Goal: Find specific page/section: Find specific page/section

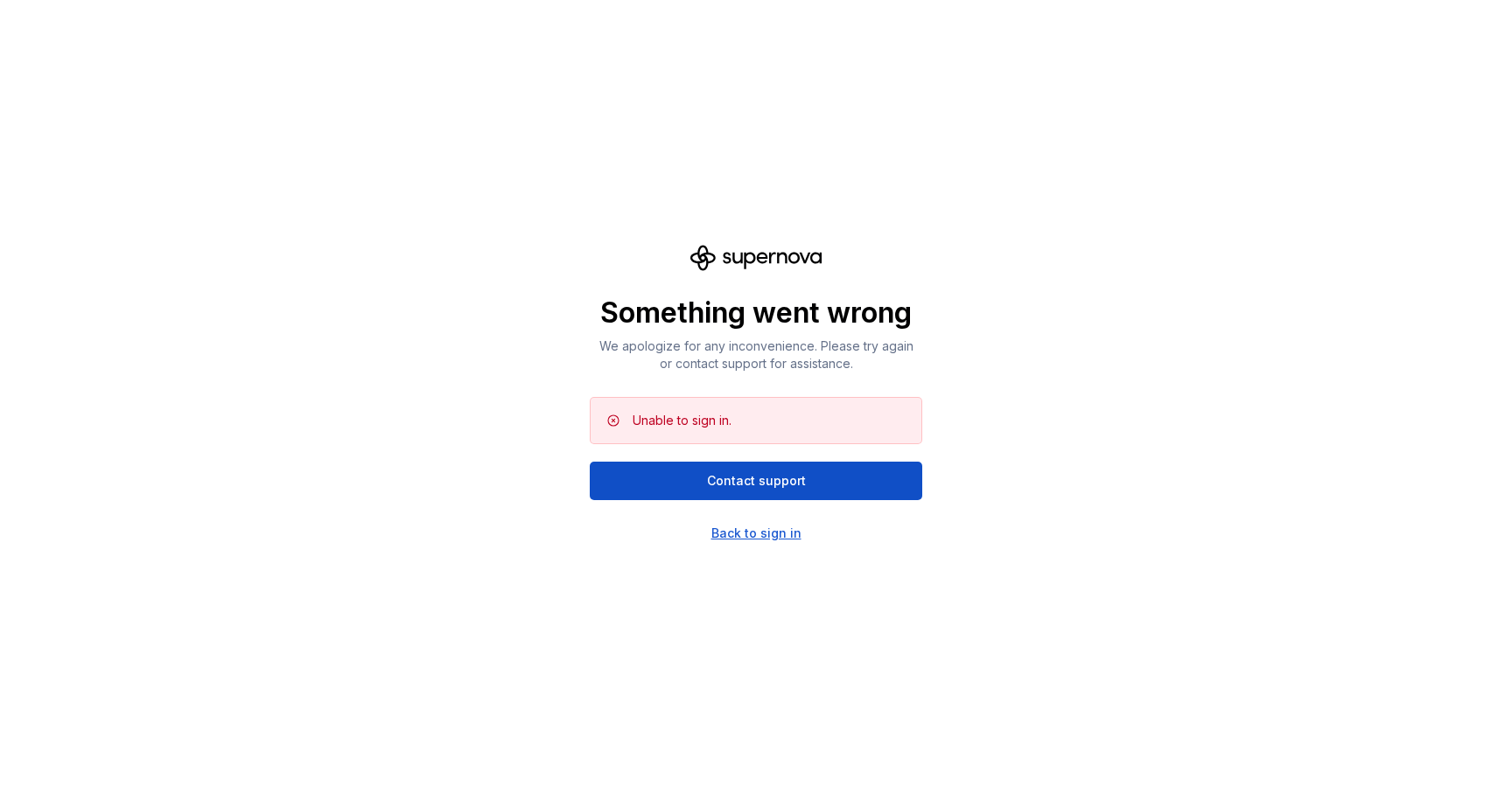
click at [748, 529] on div "Back to sign in" at bounding box center [756, 533] width 90 height 17
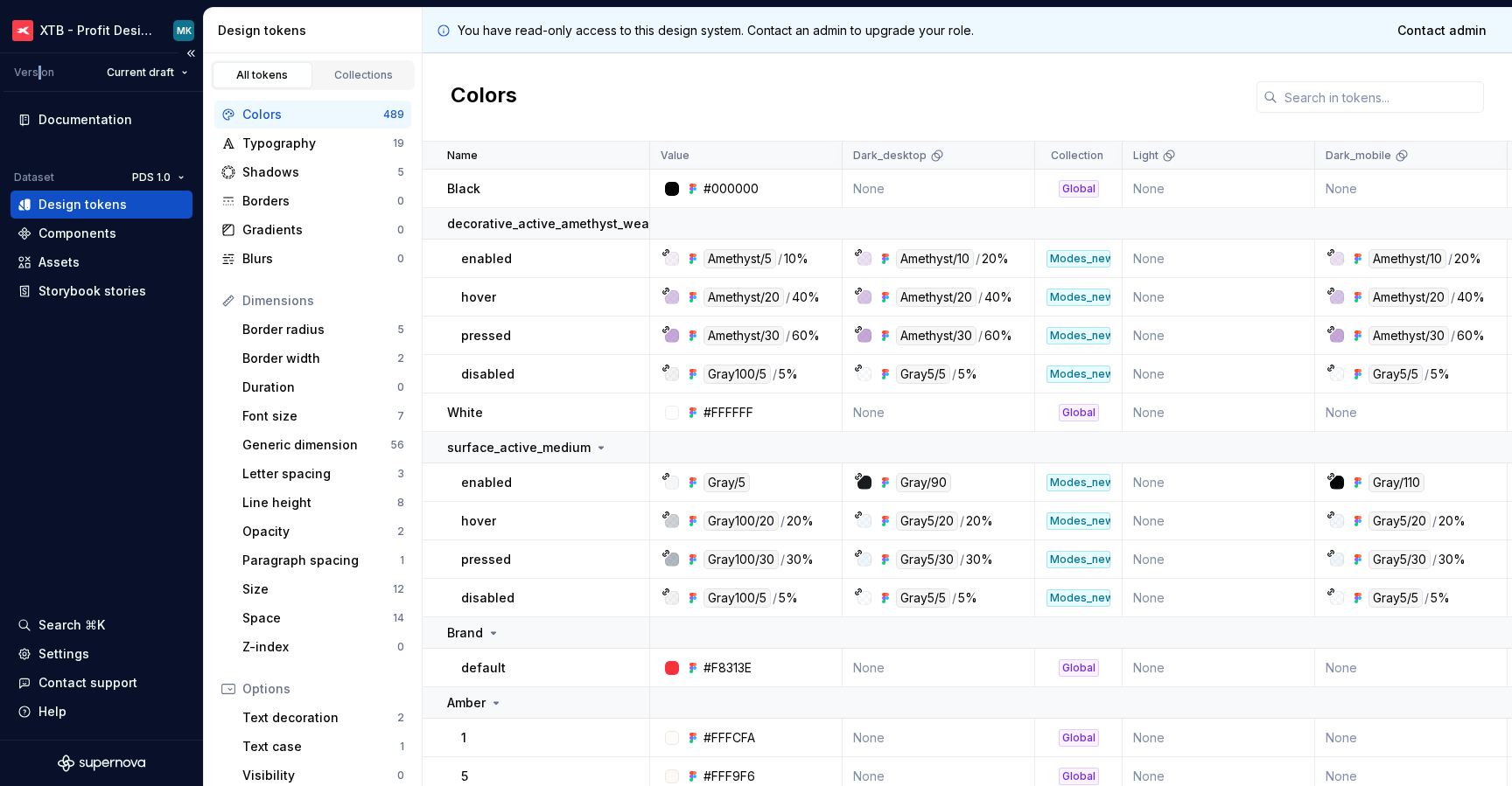
click at [38, 73] on div "Version" at bounding box center [34, 72] width 40 height 14
click at [44, 129] on div "Documentation" at bounding box center [101, 119] width 182 height 28
